Goal: Task Accomplishment & Management: Manage account settings

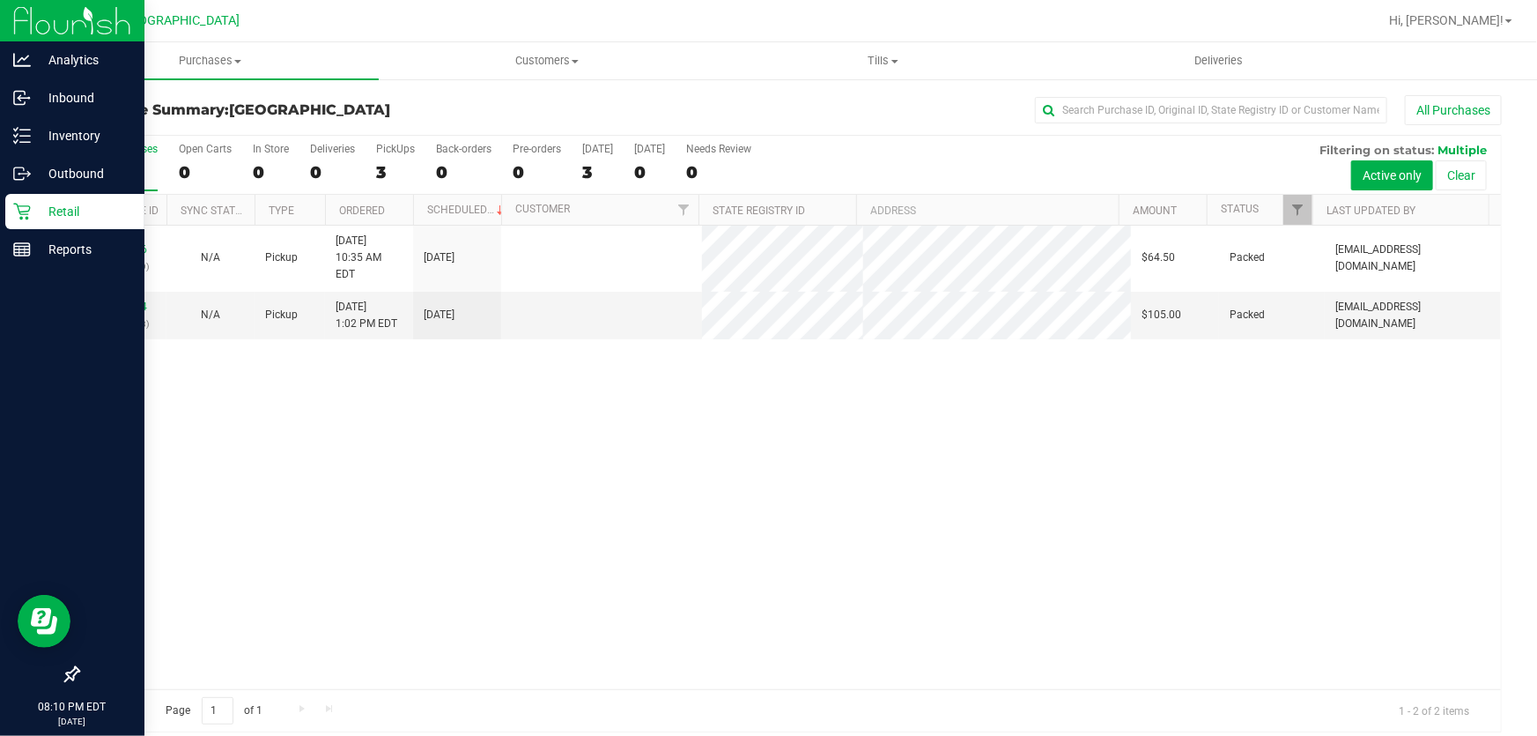
scroll to position [13, 0]
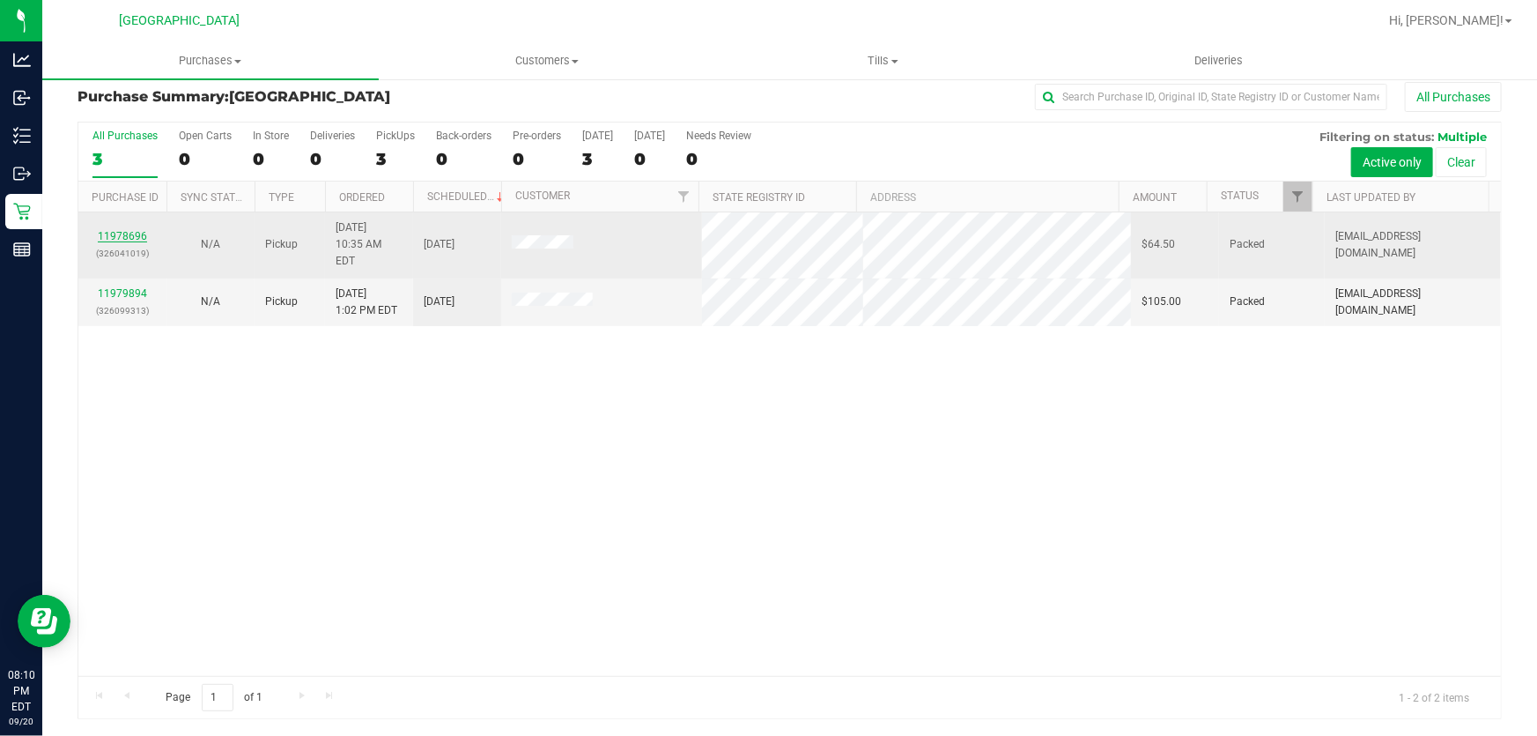
click at [135, 230] on link "11978696" at bounding box center [122, 236] width 49 height 12
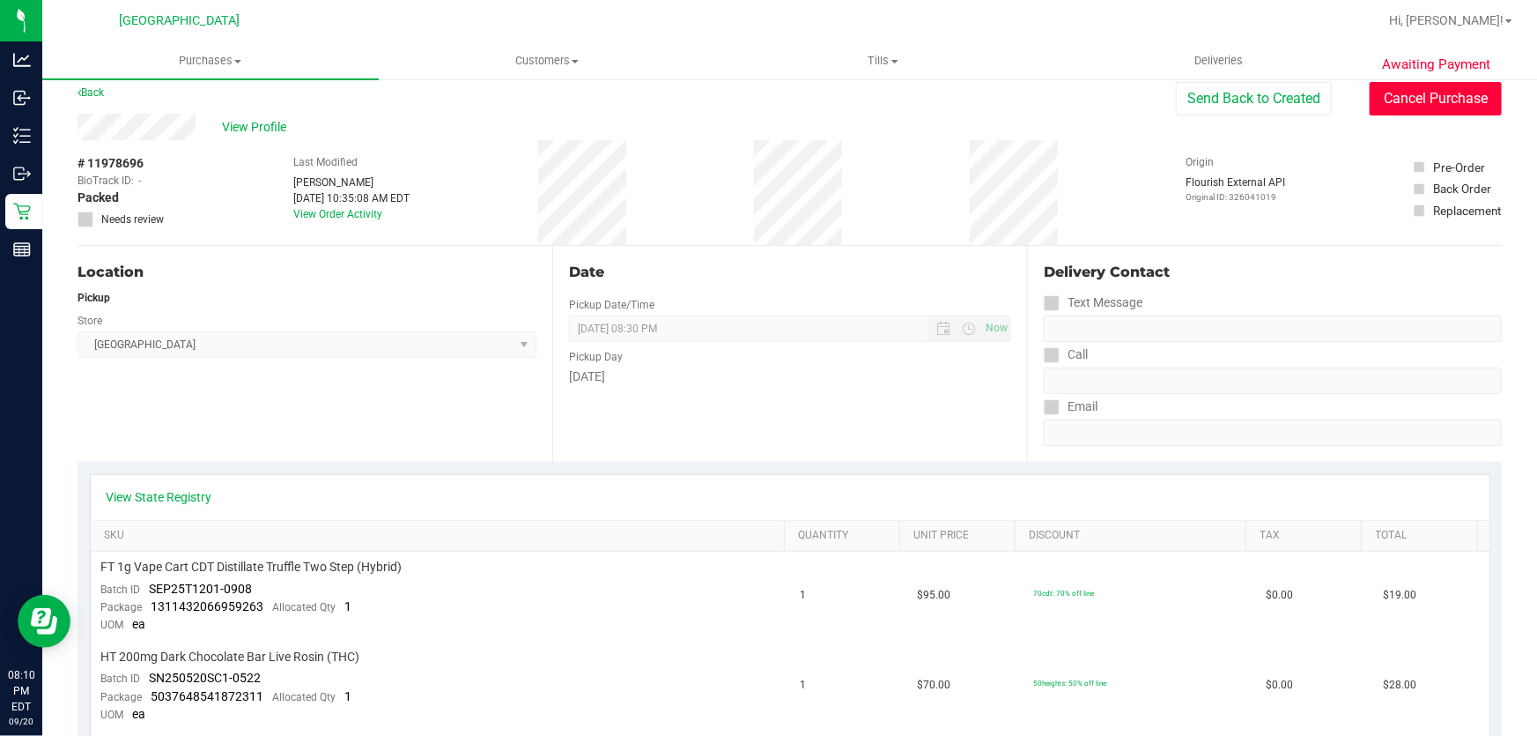
click at [1370, 100] on button "Cancel Purchase" at bounding box center [1436, 98] width 132 height 33
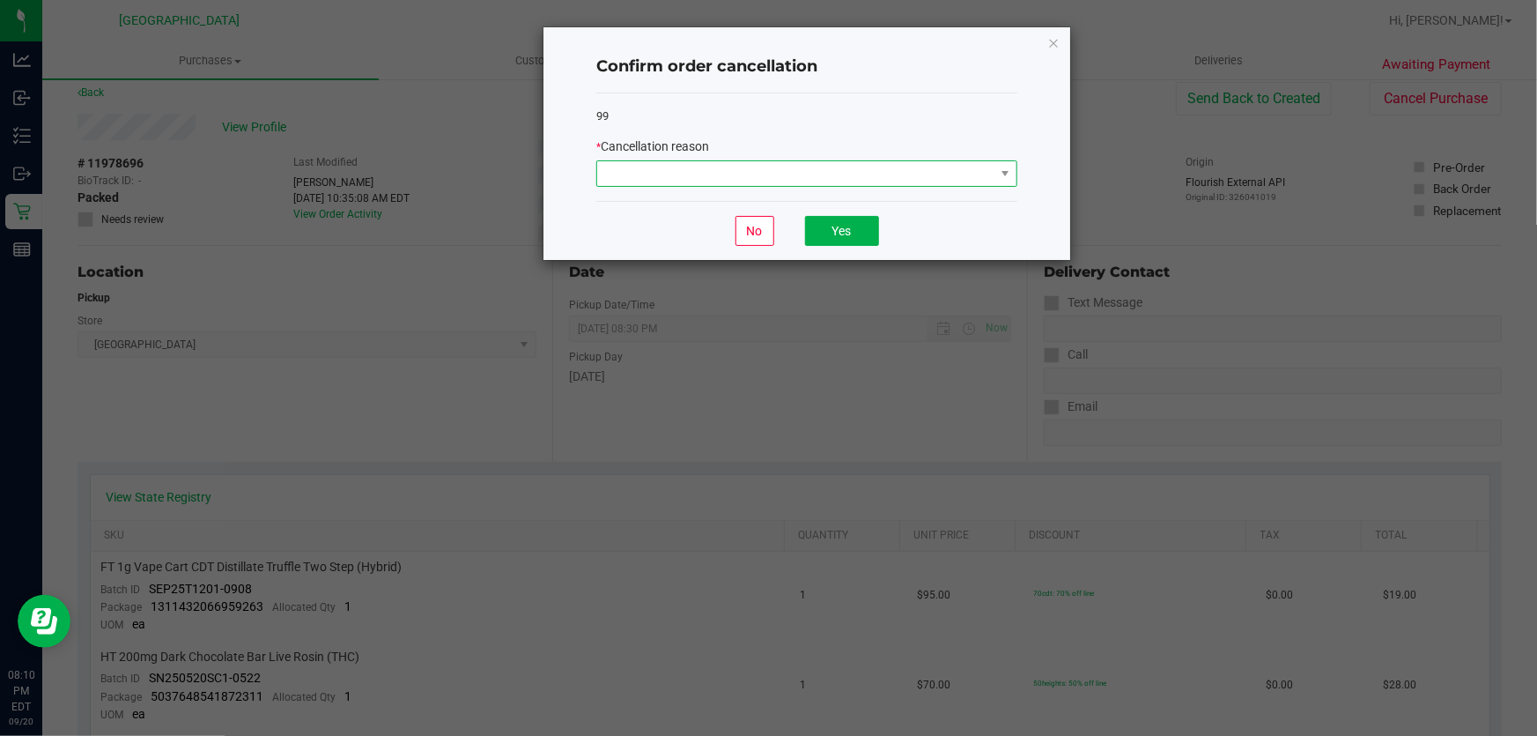
click at [835, 174] on span at bounding box center [795, 173] width 397 height 25
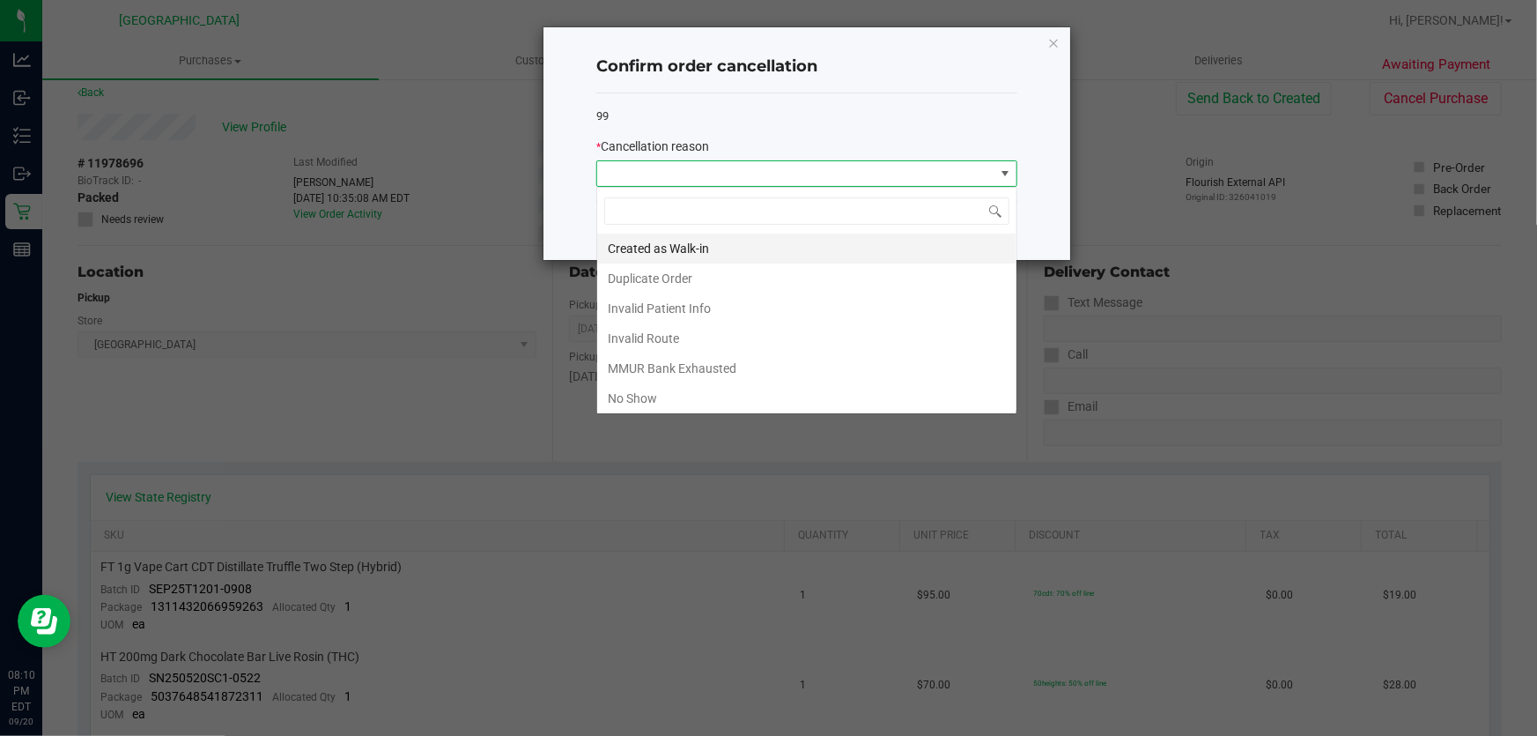
scroll to position [26, 421]
click at [648, 395] on li "No Show" at bounding box center [806, 398] width 419 height 30
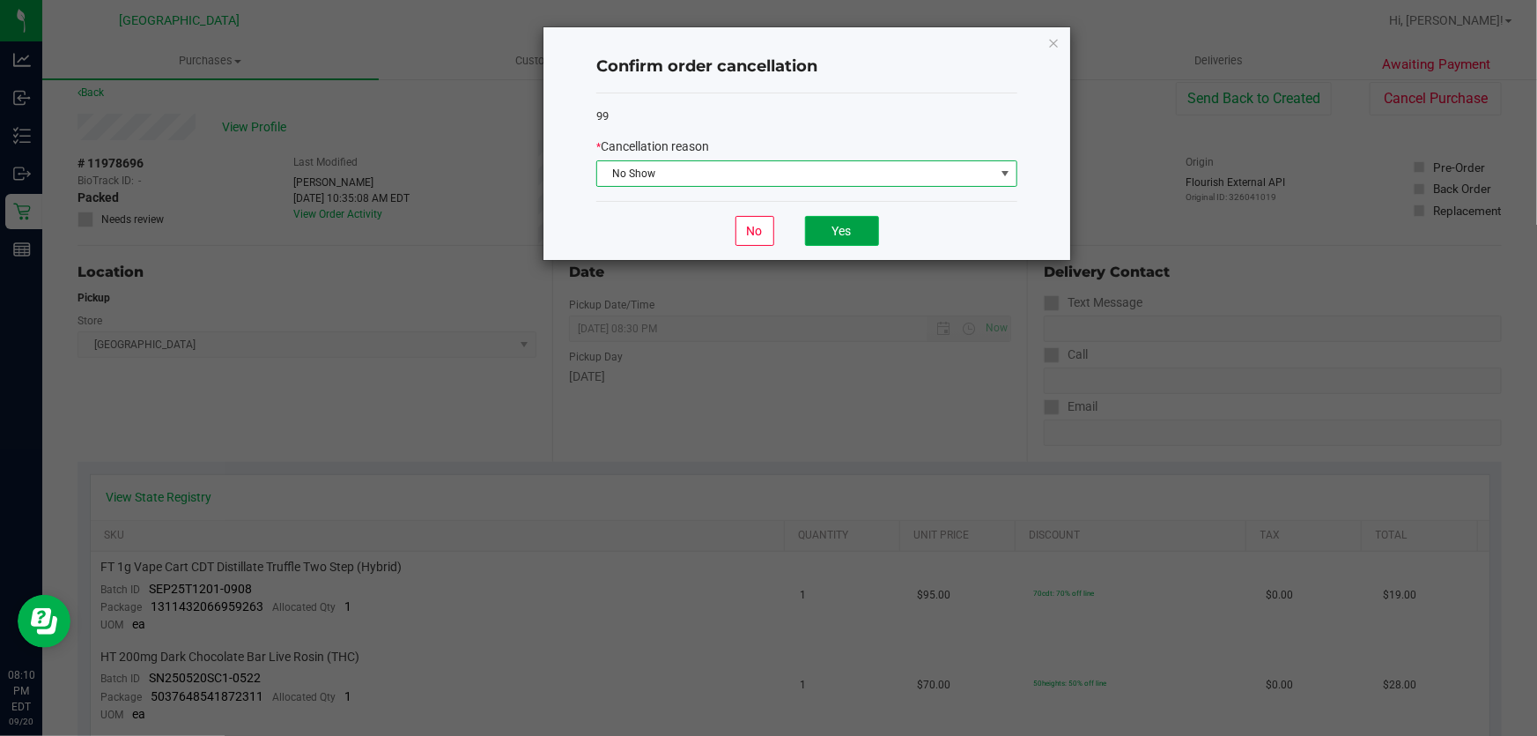
click at [840, 226] on button "Yes" at bounding box center [842, 231] width 74 height 30
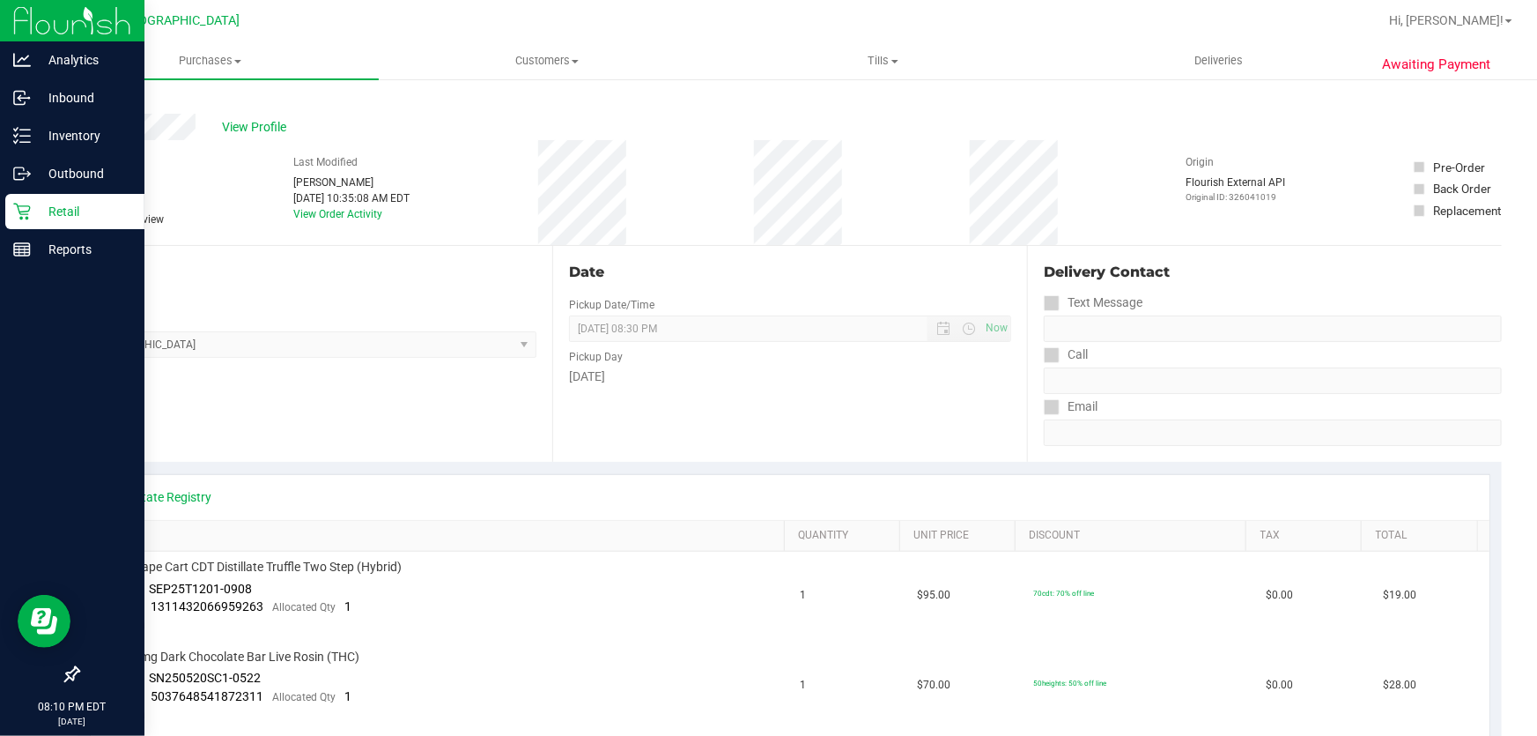
click at [14, 206] on icon at bounding box center [22, 212] width 18 height 18
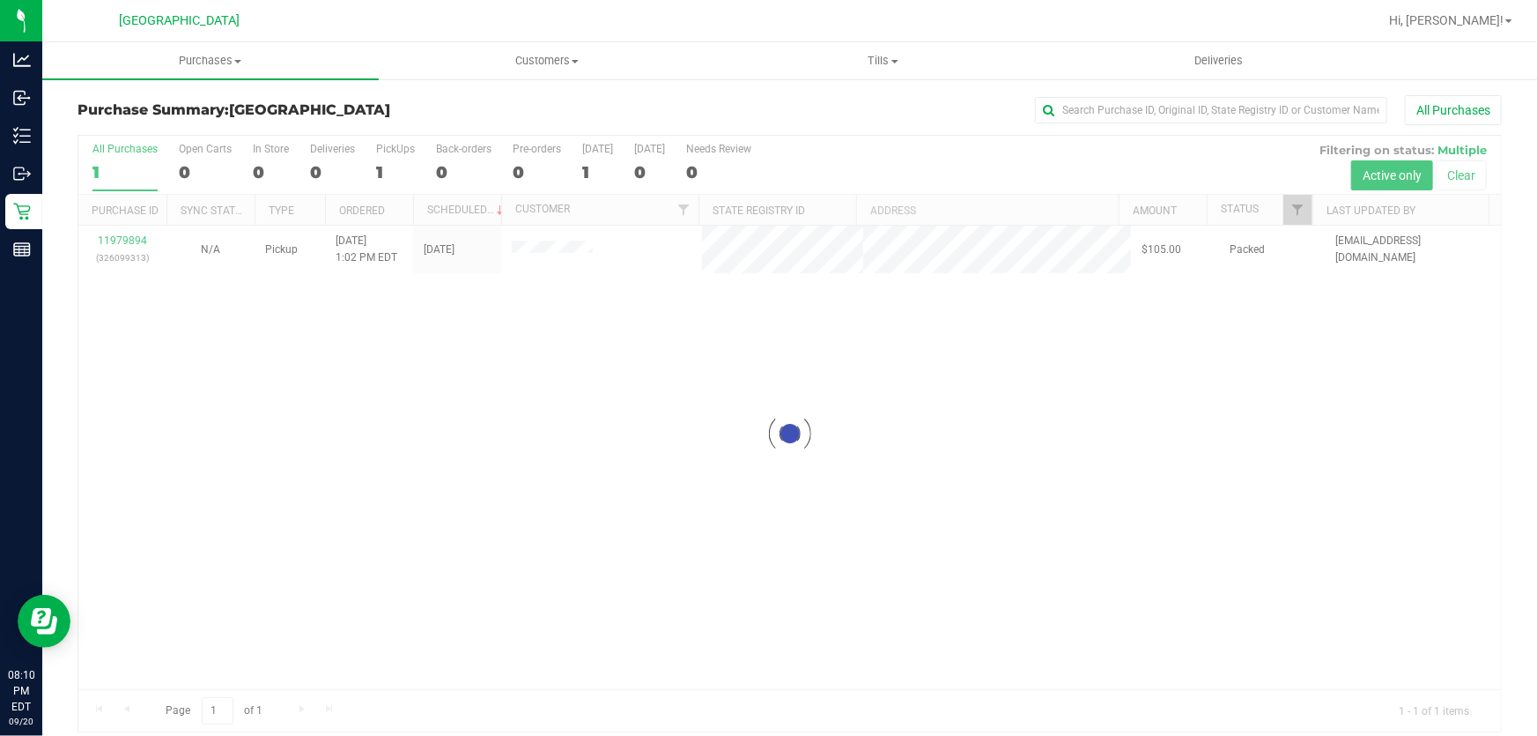
click at [124, 240] on div at bounding box center [789, 434] width 1423 height 596
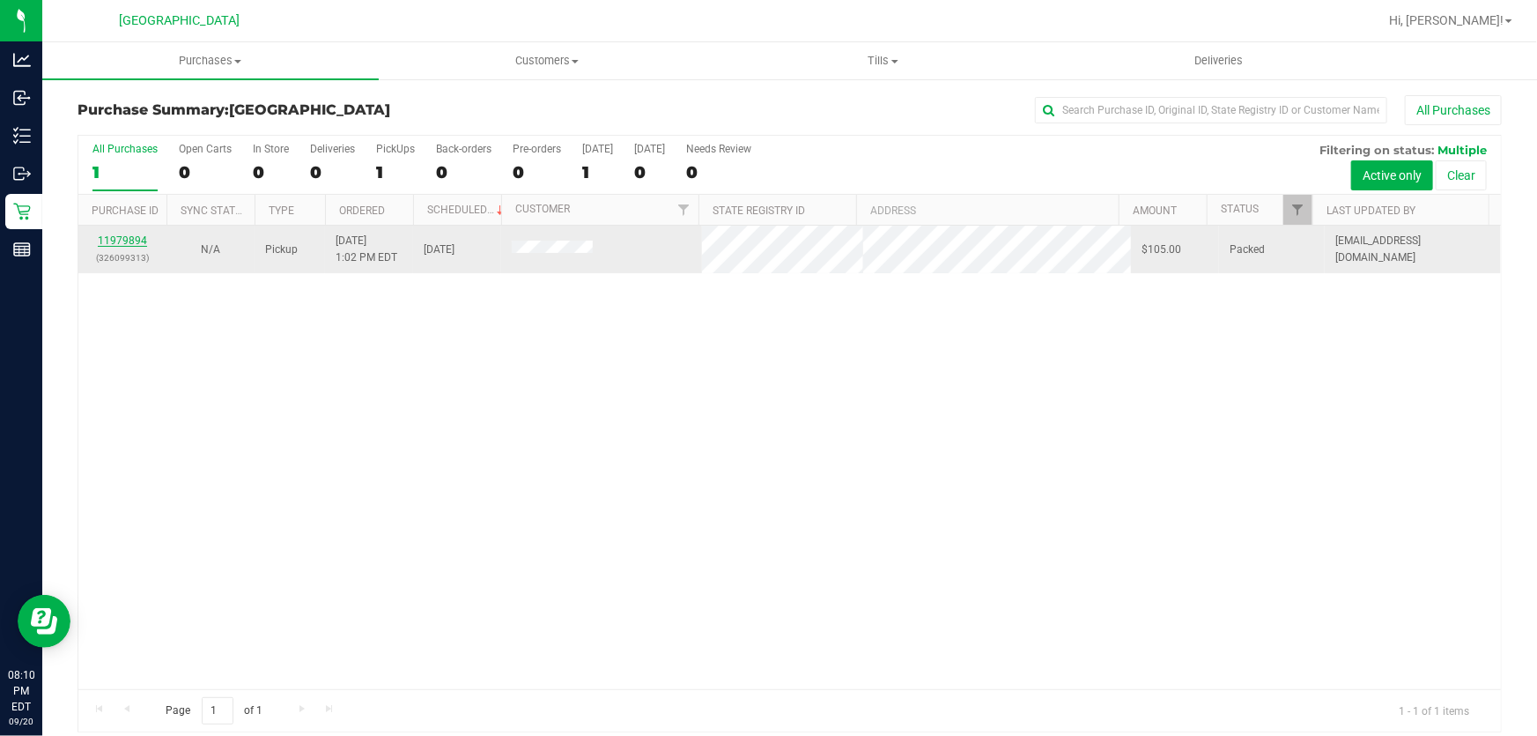
click at [127, 242] on link "11979894" at bounding box center [122, 240] width 49 height 12
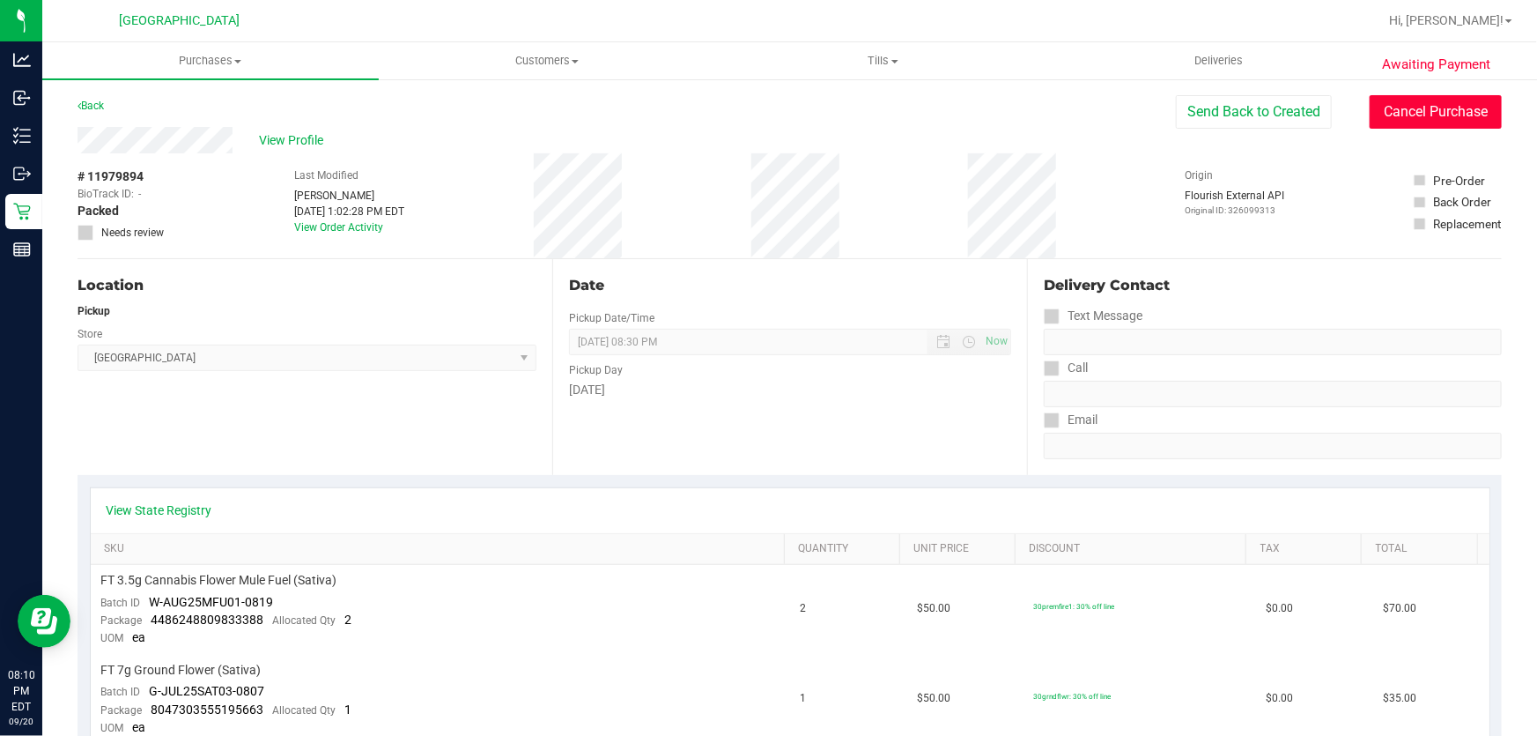
click at [1464, 117] on button "Cancel Purchase" at bounding box center [1436, 111] width 132 height 33
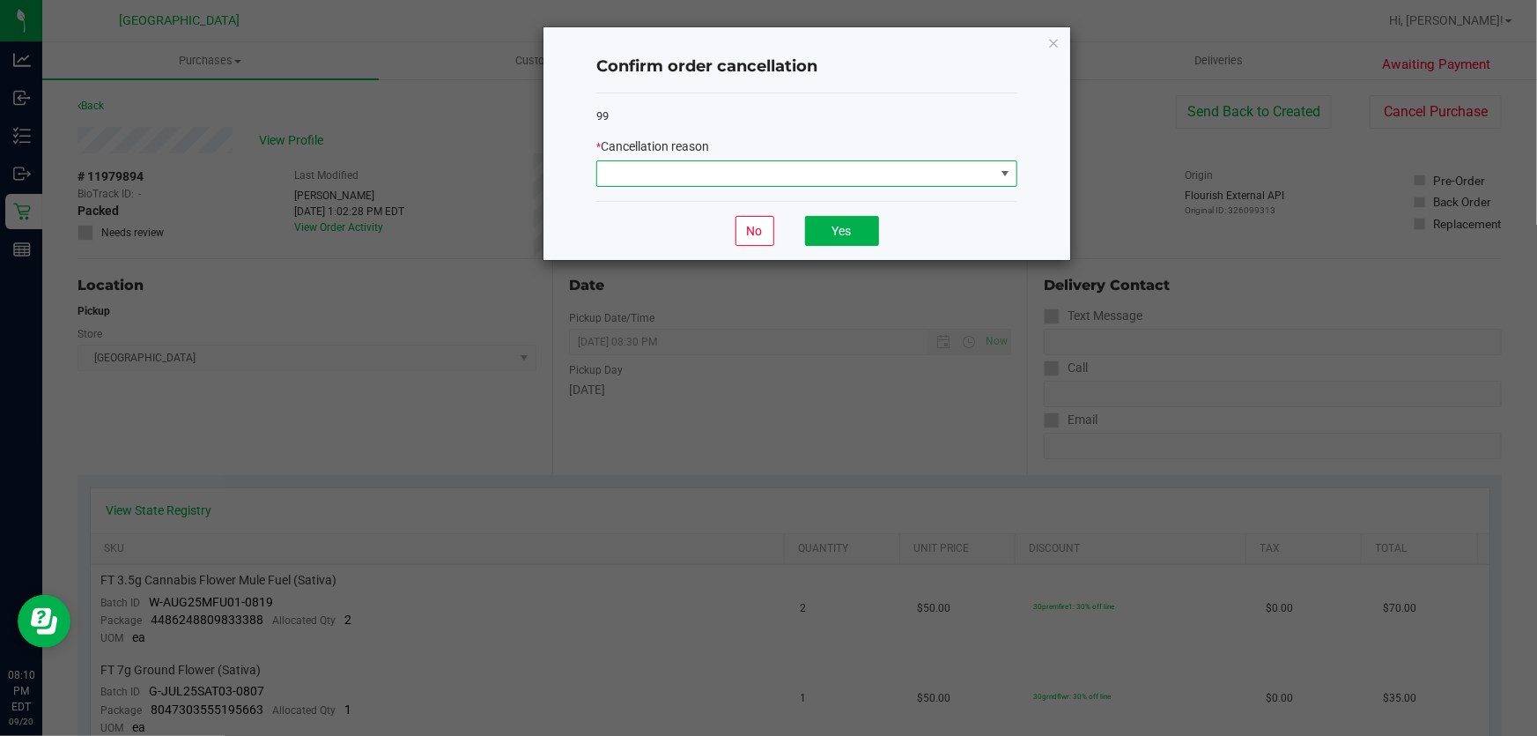
click at [783, 172] on span at bounding box center [795, 173] width 397 height 25
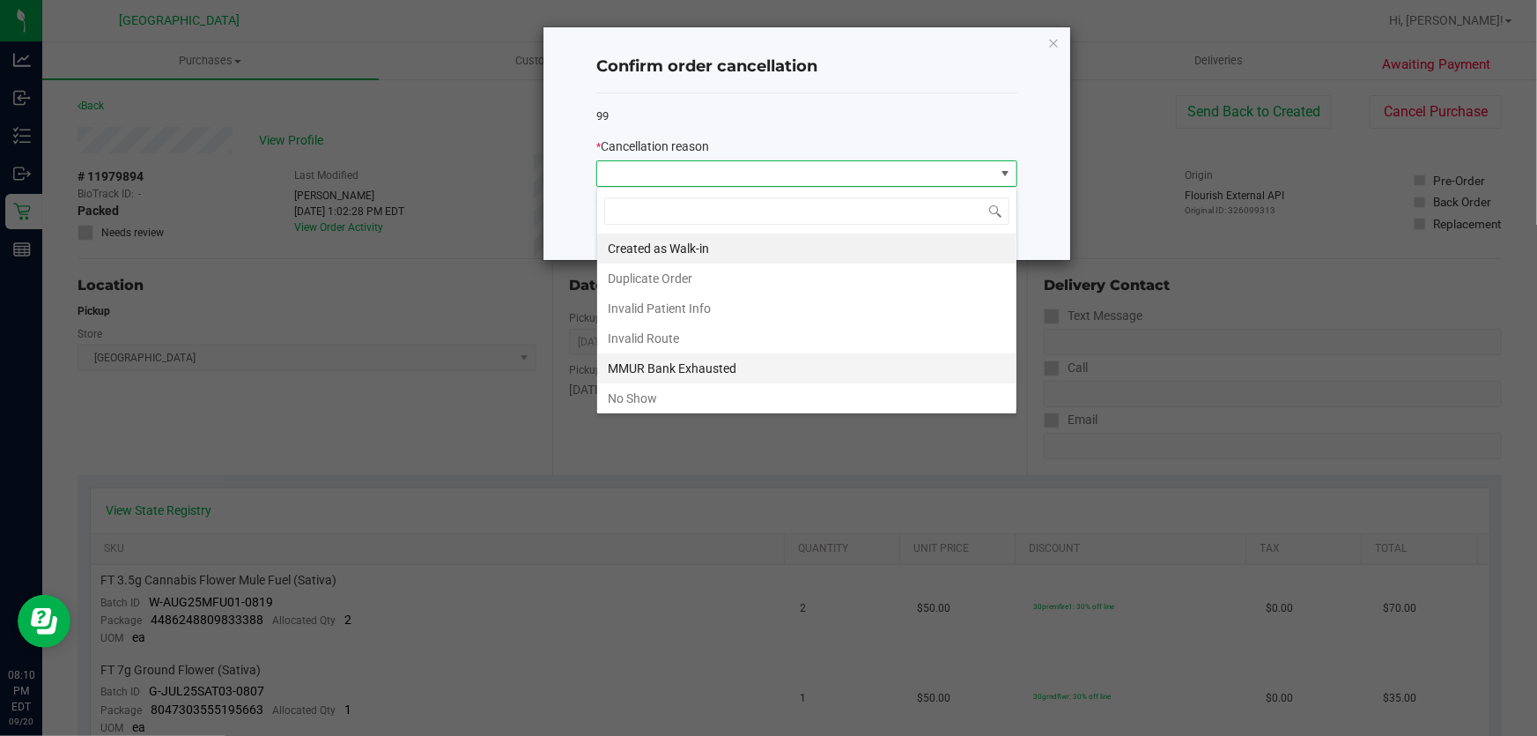
scroll to position [26, 421]
click at [685, 391] on li "No Show" at bounding box center [806, 398] width 419 height 30
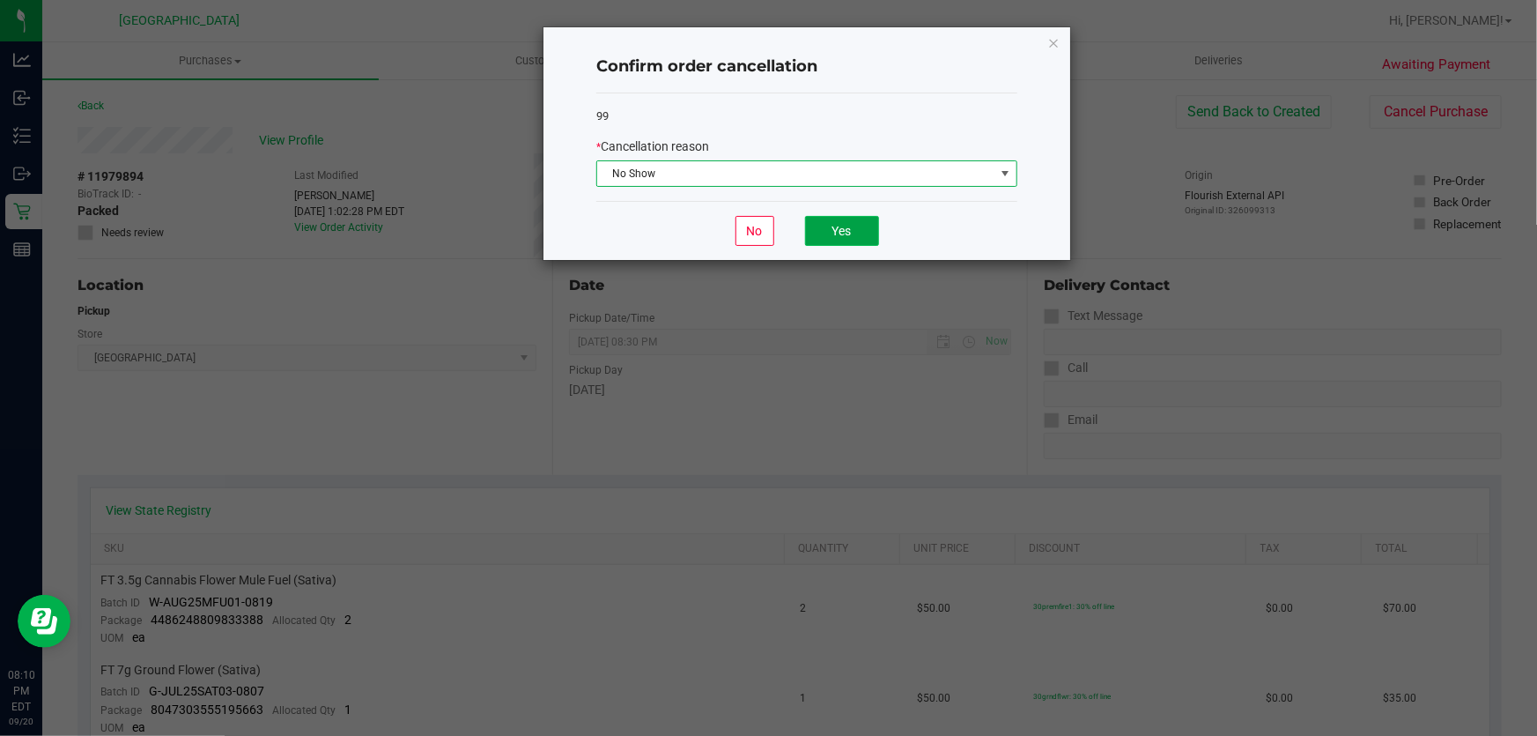
click at [821, 240] on button "Yes" at bounding box center [842, 231] width 74 height 30
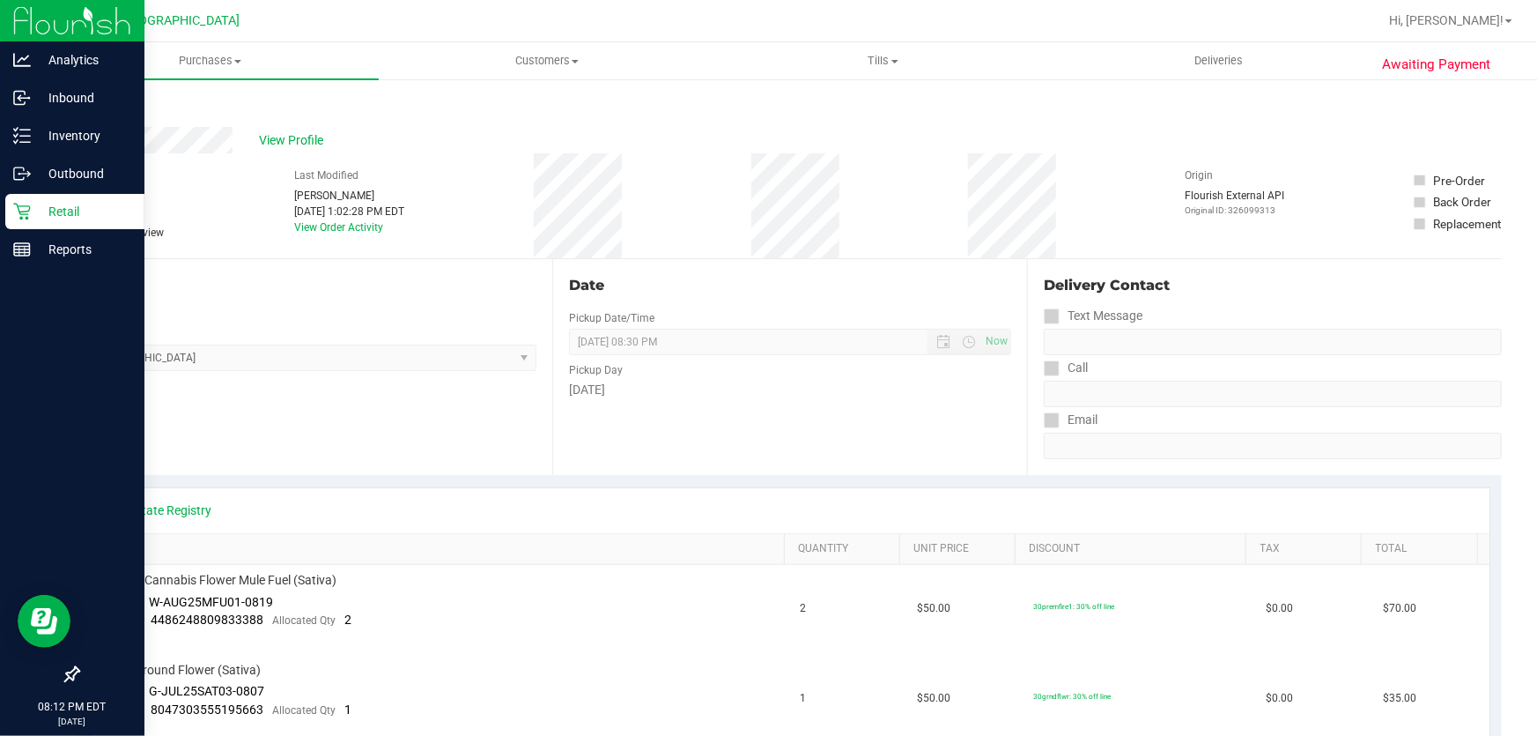
click at [33, 214] on p "Retail" at bounding box center [84, 211] width 106 height 21
